Goal: Navigation & Orientation: Find specific page/section

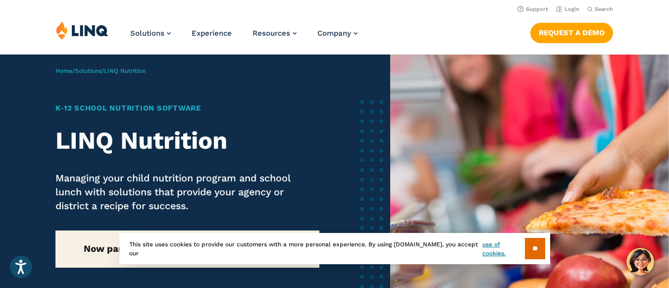
click at [243, 2] on header "Support Login Search Search for: Solutions Nutrition Overview NEW School Nutrit…" at bounding box center [334, 27] width 669 height 54
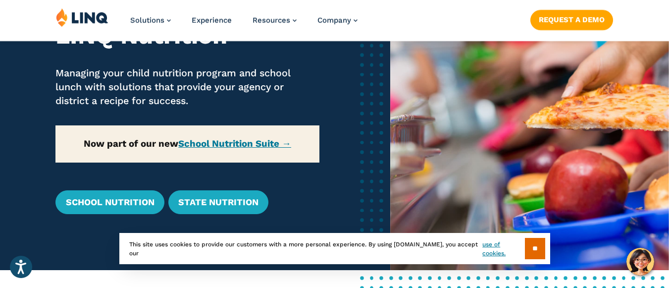
scroll to position [106, 0]
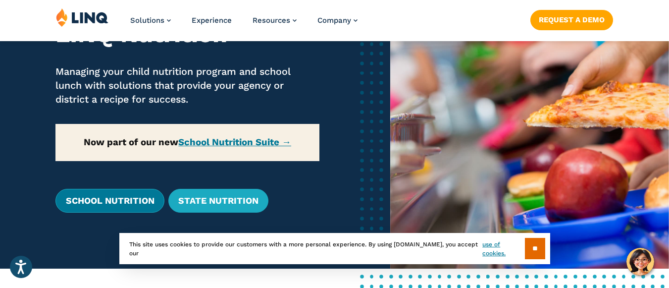
click at [108, 203] on link "School Nutrition" at bounding box center [109, 201] width 108 height 24
